Goal: Find specific page/section: Find specific page/section

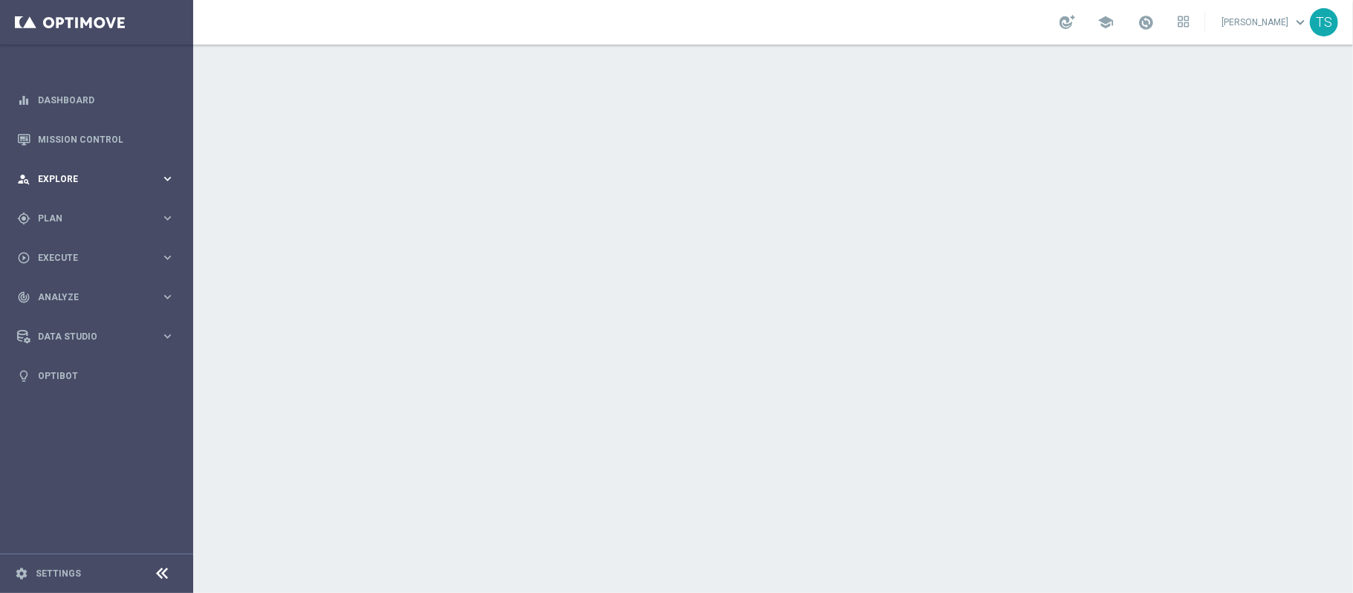
click at [153, 184] on div "person_search Explore" at bounding box center [88, 178] width 143 height 13
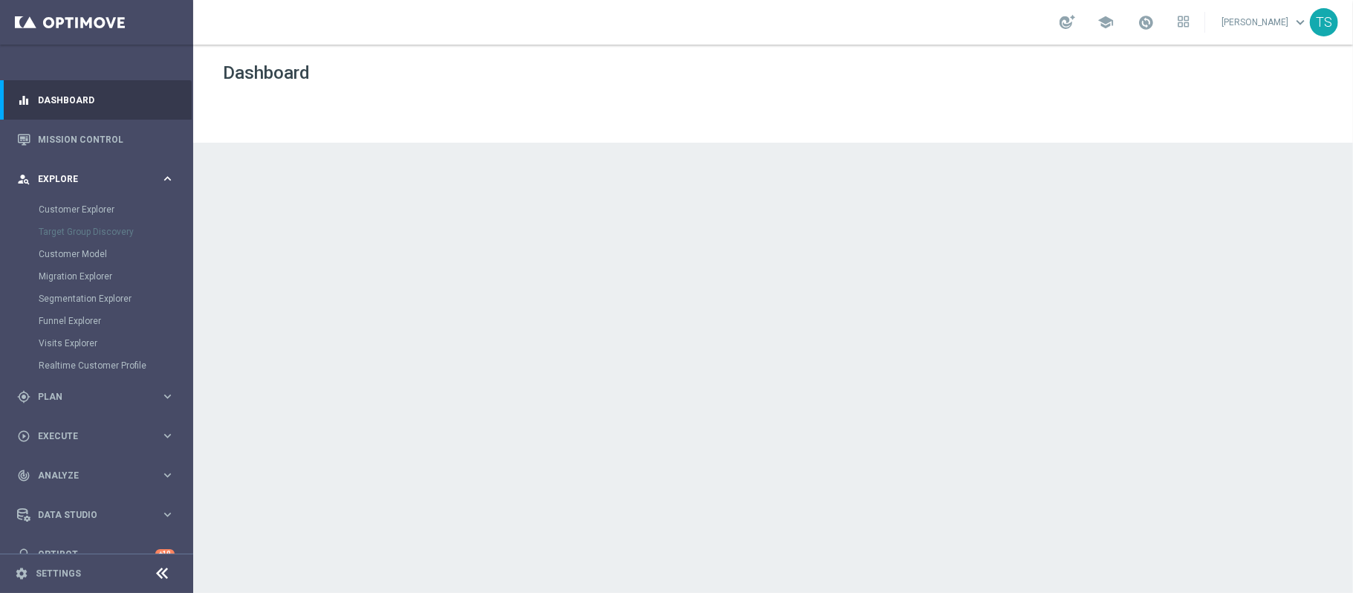
click at [138, 173] on div "person_search Explore" at bounding box center [88, 178] width 143 height 13
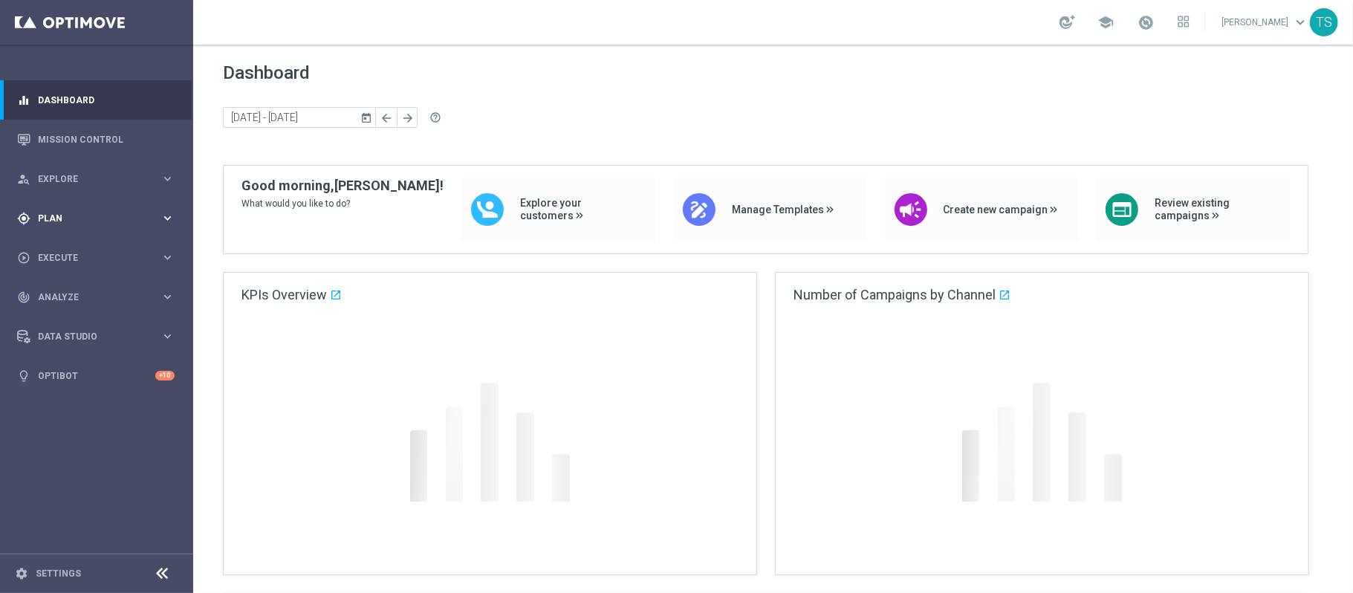
drag, startPoint x: 104, startPoint y: 221, endPoint x: 76, endPoint y: 218, distance: 28.4
click at [104, 221] on span "Plan" at bounding box center [99, 218] width 123 height 9
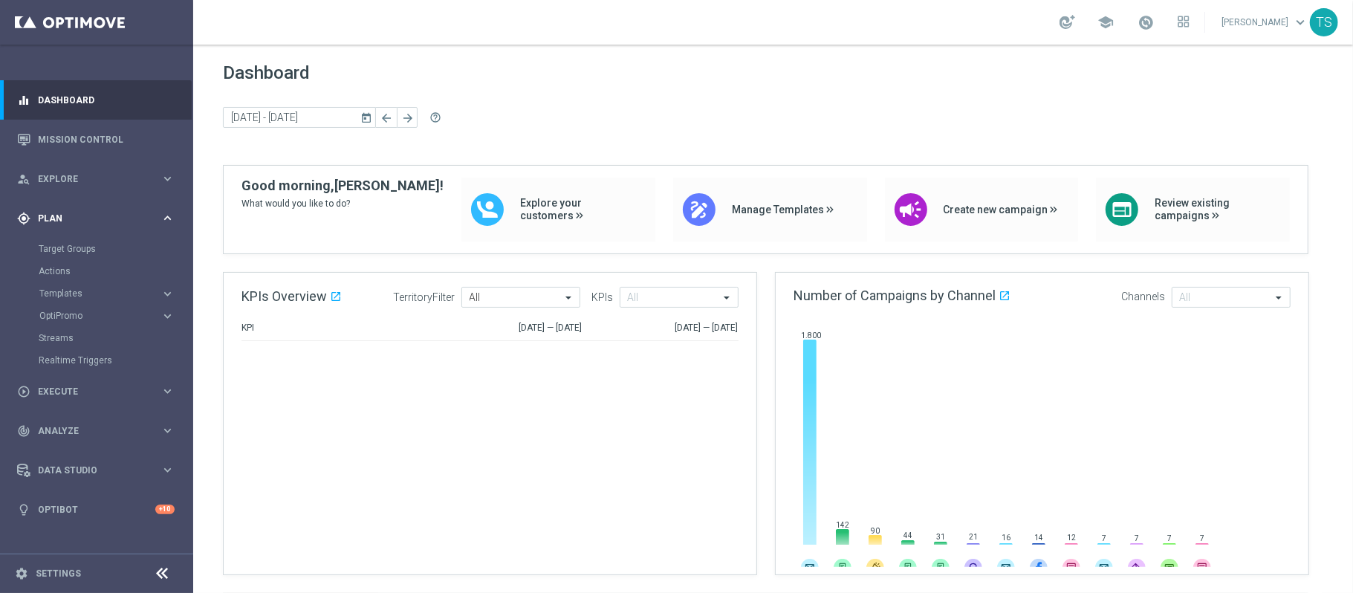
click at [74, 217] on span "Plan" at bounding box center [99, 218] width 123 height 9
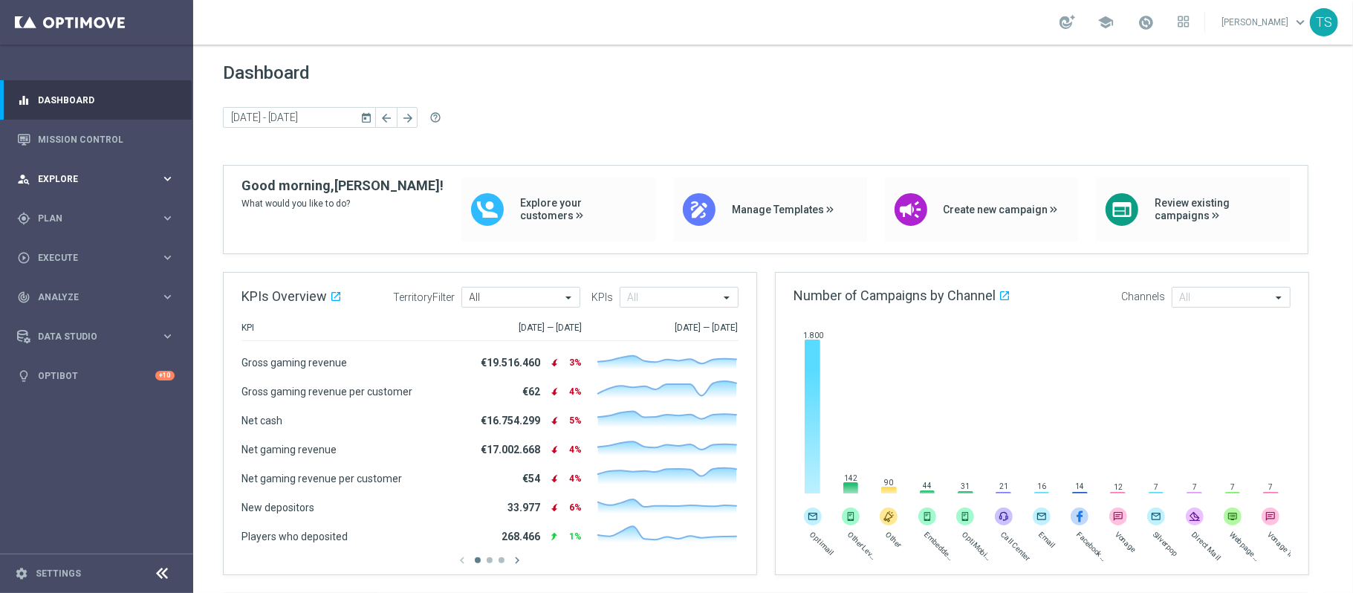
click at [61, 184] on div "person_search Explore" at bounding box center [88, 178] width 143 height 13
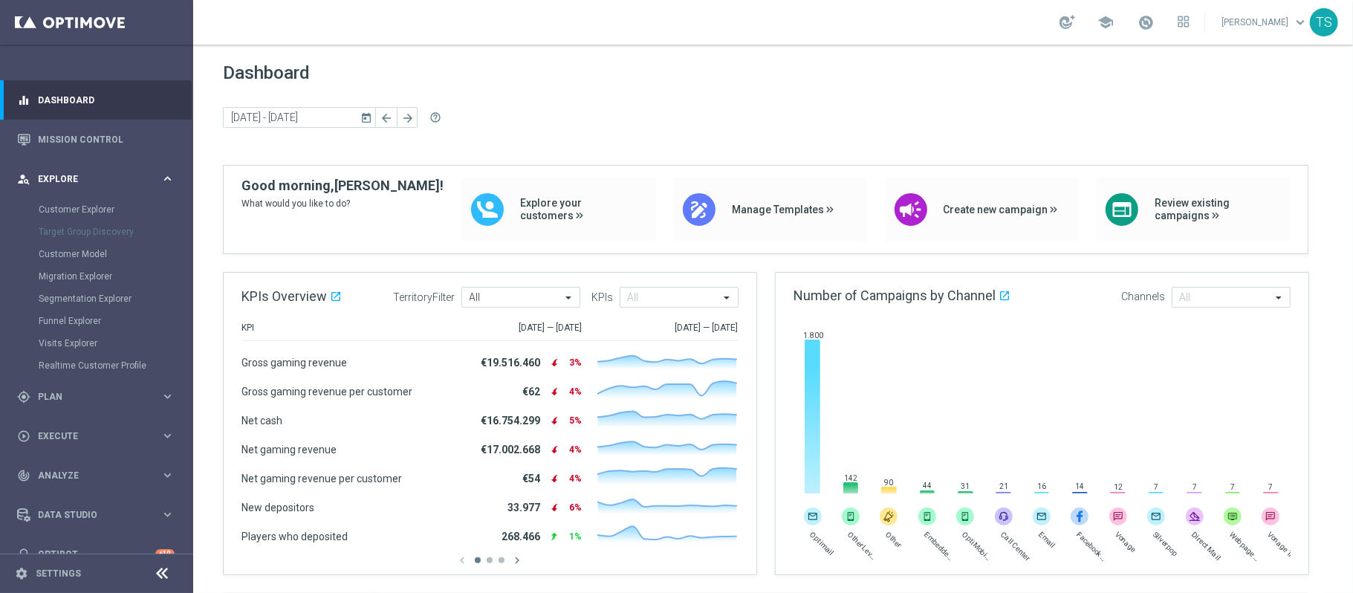
click at [58, 185] on div "person_search Explore" at bounding box center [88, 178] width 143 height 13
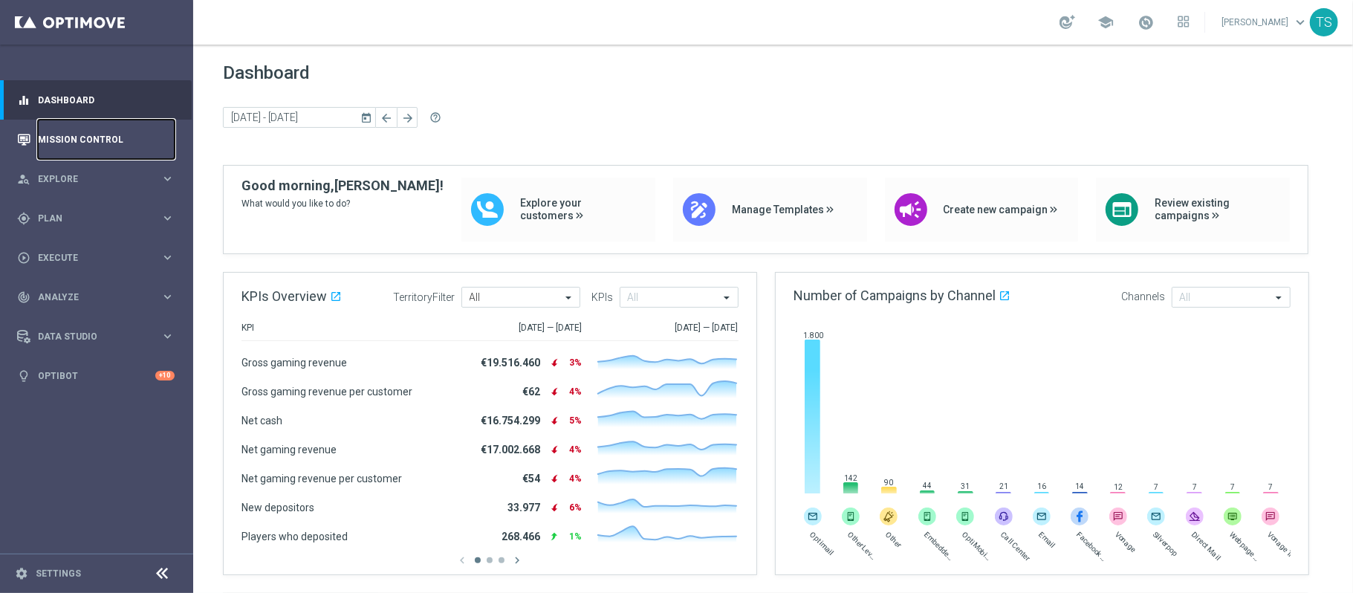
click at [114, 137] on link "Mission Control" at bounding box center [106, 139] width 137 height 39
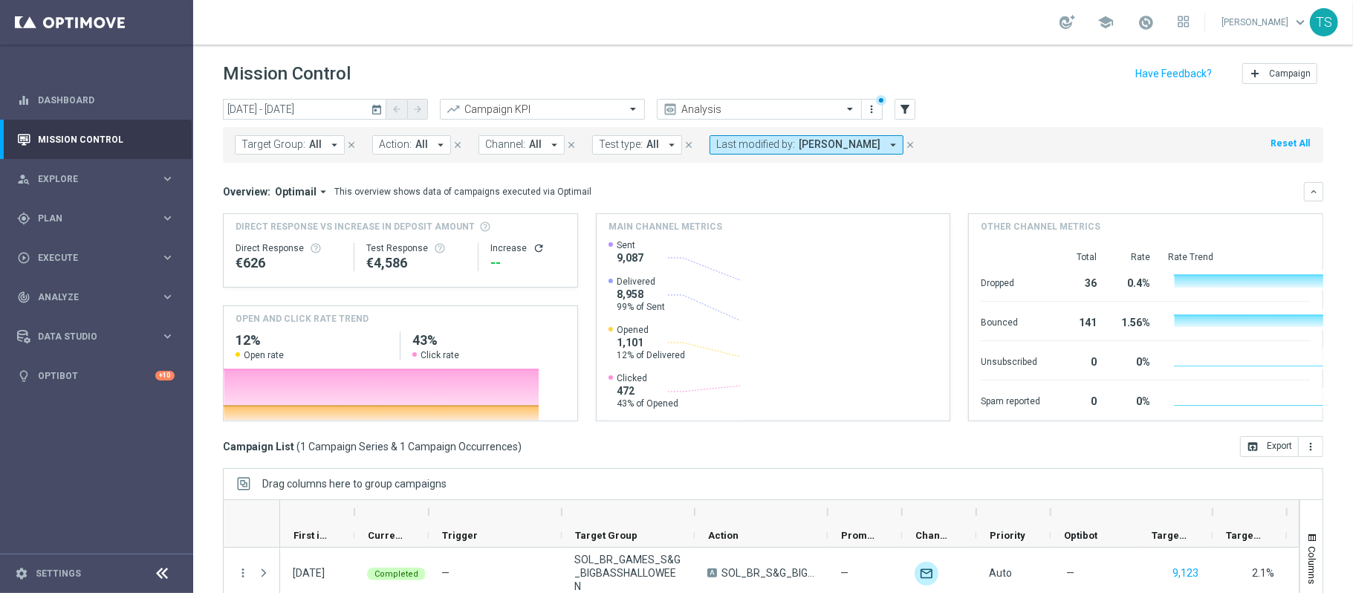
click at [380, 108] on icon "today" at bounding box center [377, 109] width 13 height 13
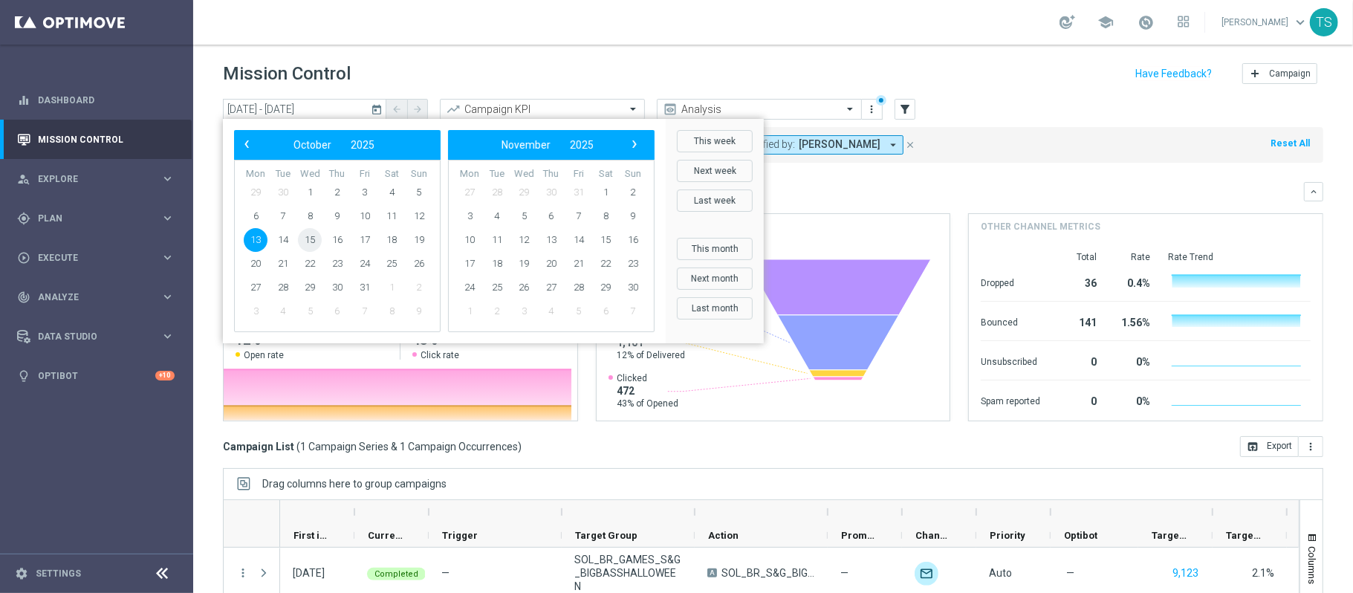
click at [319, 239] on span "15" at bounding box center [310, 240] width 24 height 24
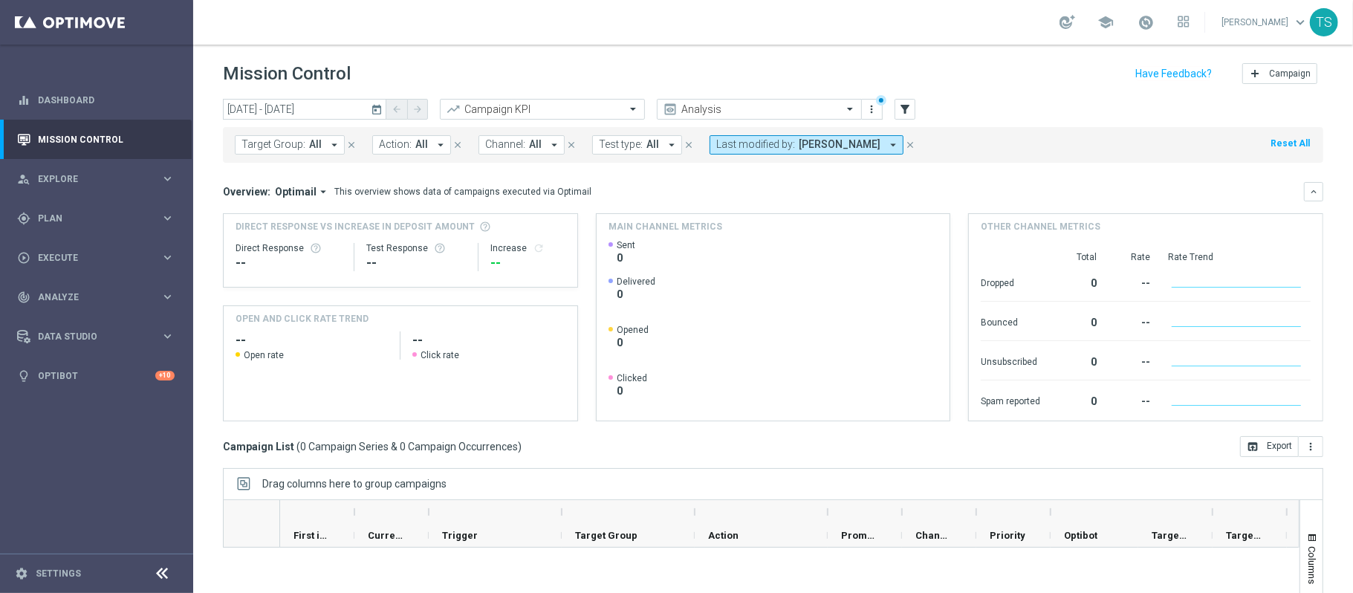
click at [383, 113] on icon "today" at bounding box center [377, 109] width 13 height 13
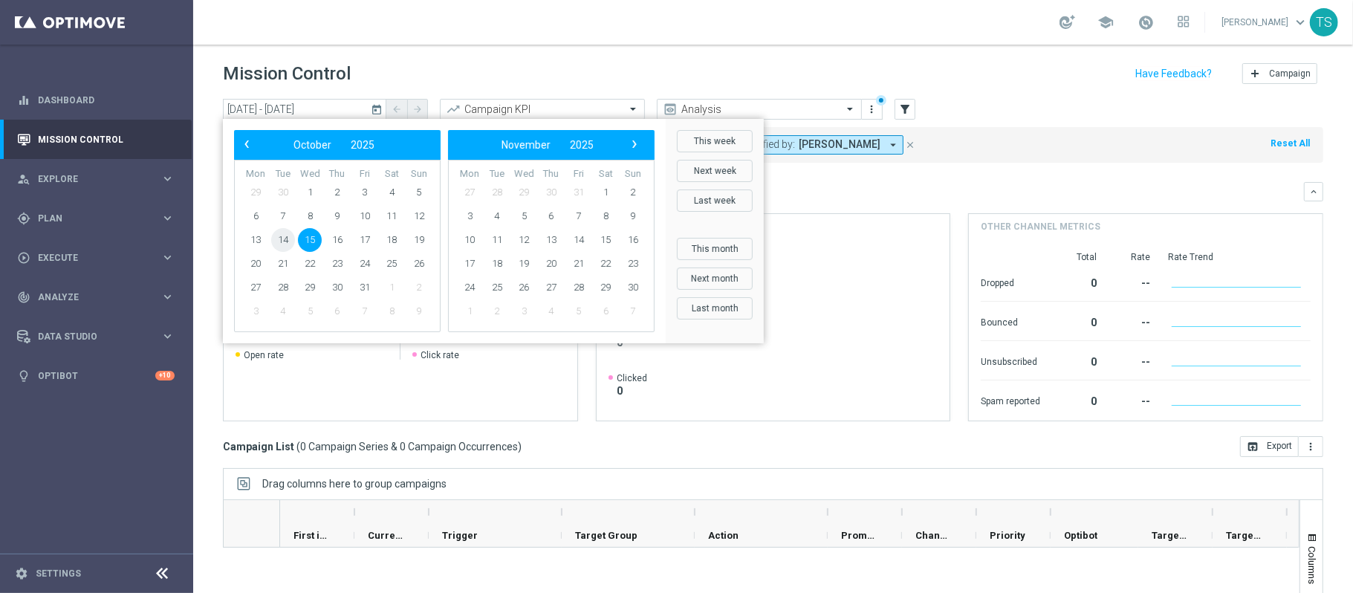
click at [286, 236] on span "14" at bounding box center [283, 240] width 24 height 24
type input "[DATE] - [DATE]"
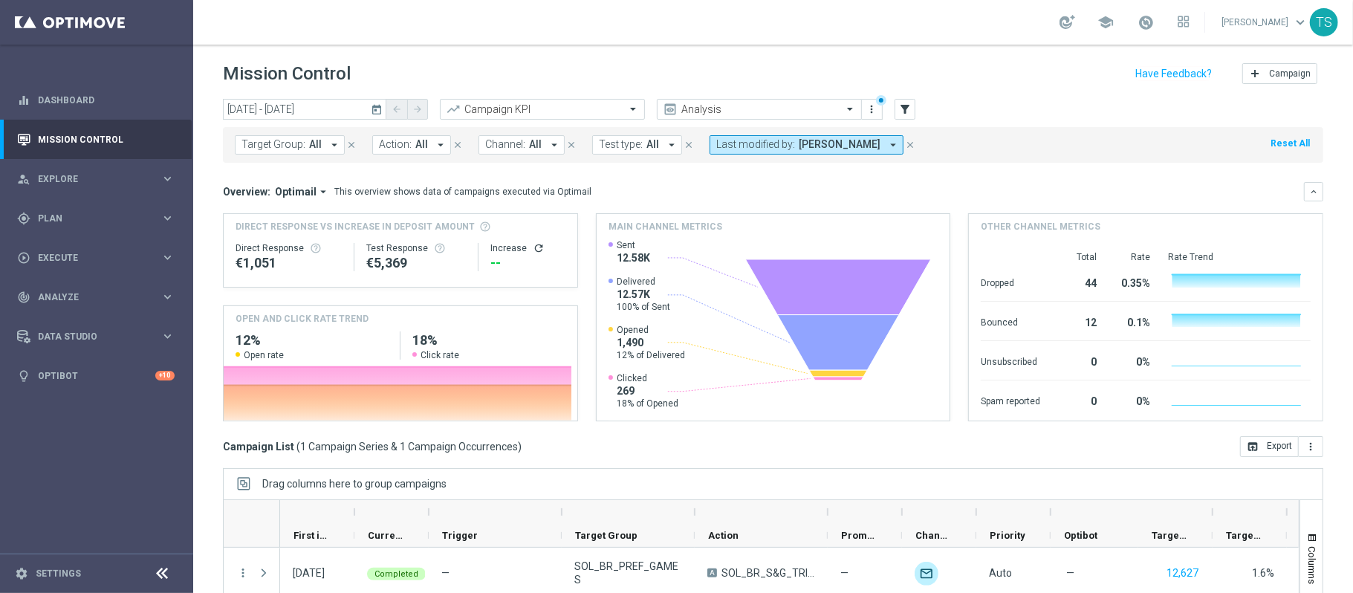
drag, startPoint x: 693, startPoint y: 407, endPoint x: 587, endPoint y: 251, distance: 188.8
click at [586, 256] on div "Direct Response VS Increase In Deposit Amount Direct Response €1,051 Test Respo…" at bounding box center [773, 317] width 1100 height 208
click at [708, 403] on rect at bounding box center [771, 329] width 324 height 181
